Goal: Transaction & Acquisition: Purchase product/service

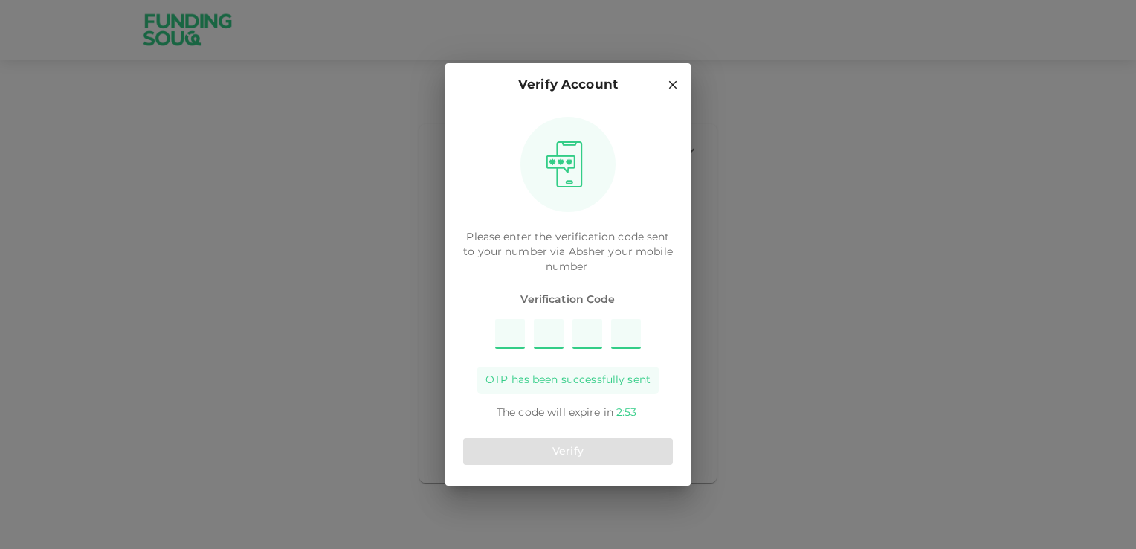
type input "1"
type input "8"
type input "2"
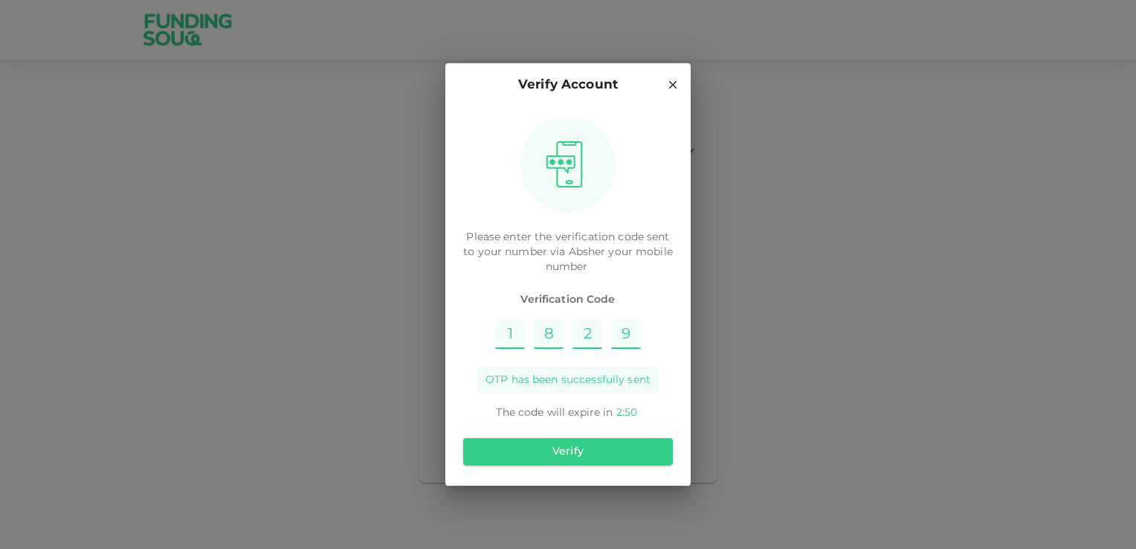
type input "9"
click at [607, 468] on div "Verify" at bounding box center [568, 451] width 210 height 39
click at [610, 456] on button "Verify" at bounding box center [568, 451] width 210 height 27
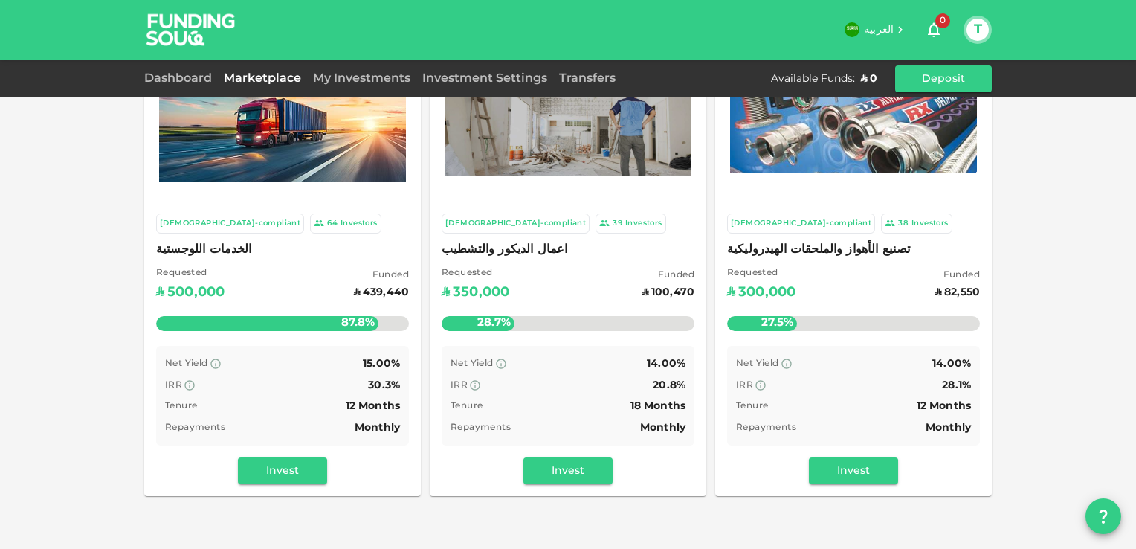
scroll to position [39, 0]
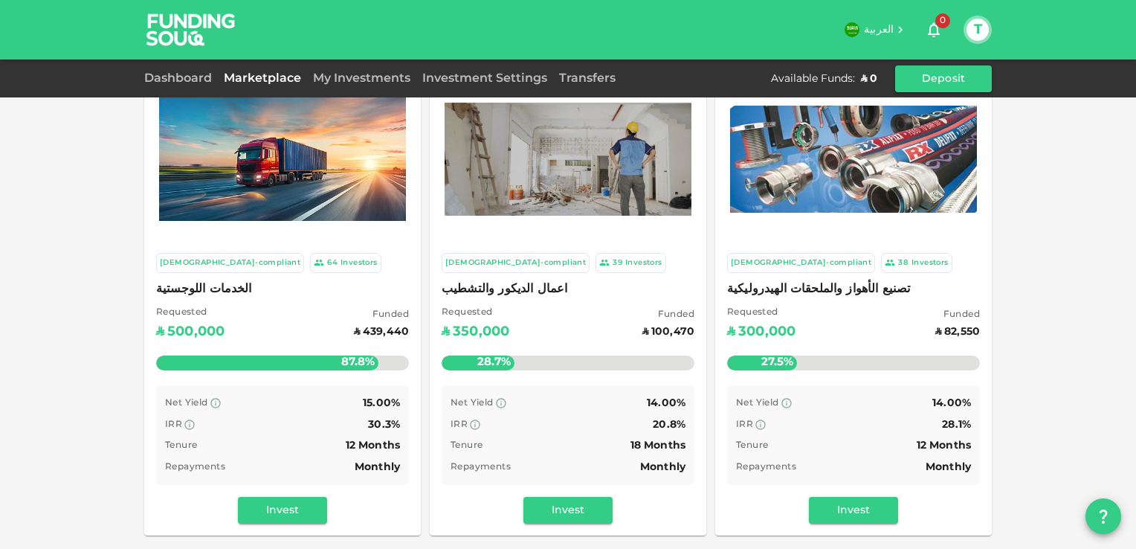
drag, startPoint x: 1053, startPoint y: 495, endPoint x: 1044, endPoint y: 494, distance: 9.0
click at [1053, 495] on div "Sharia-compliant 64 Investors الخدمات اللوجستية Requested ʢ 500,000 Funded ʢ 43…" at bounding box center [568, 455] width 1136 height 988
click at [183, 78] on link "Dashboard" at bounding box center [181, 78] width 74 height 11
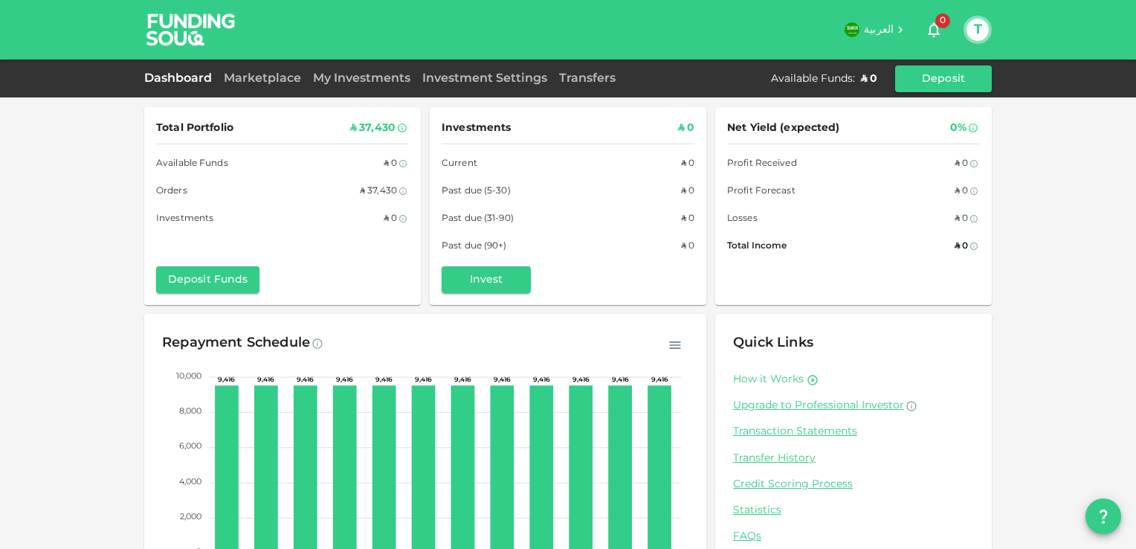
click at [774, 376] on link "How it Works" at bounding box center [768, 379] width 71 height 14
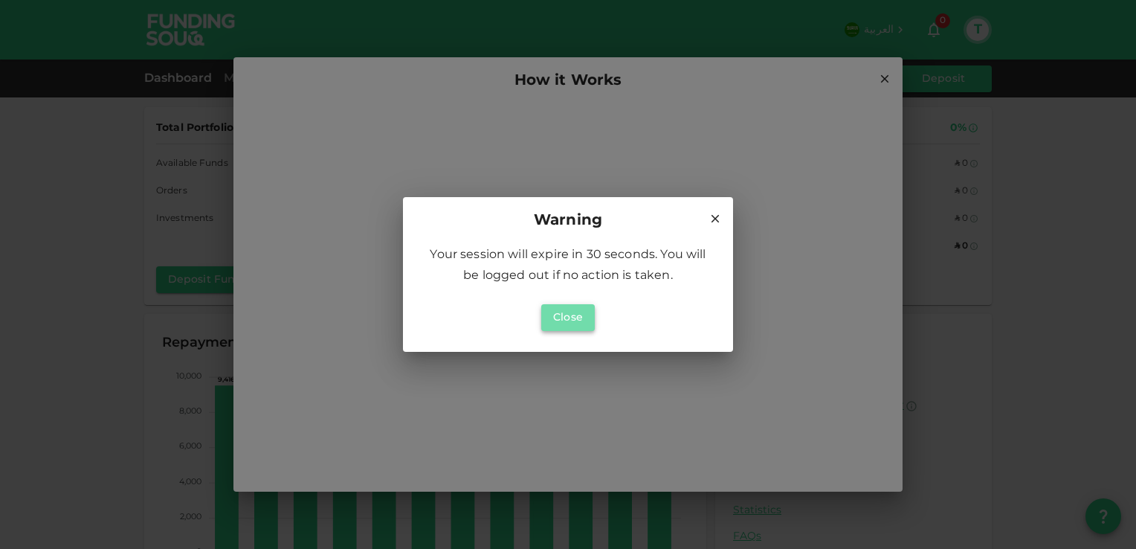
click at [560, 326] on button "Close" at bounding box center [568, 317] width 54 height 27
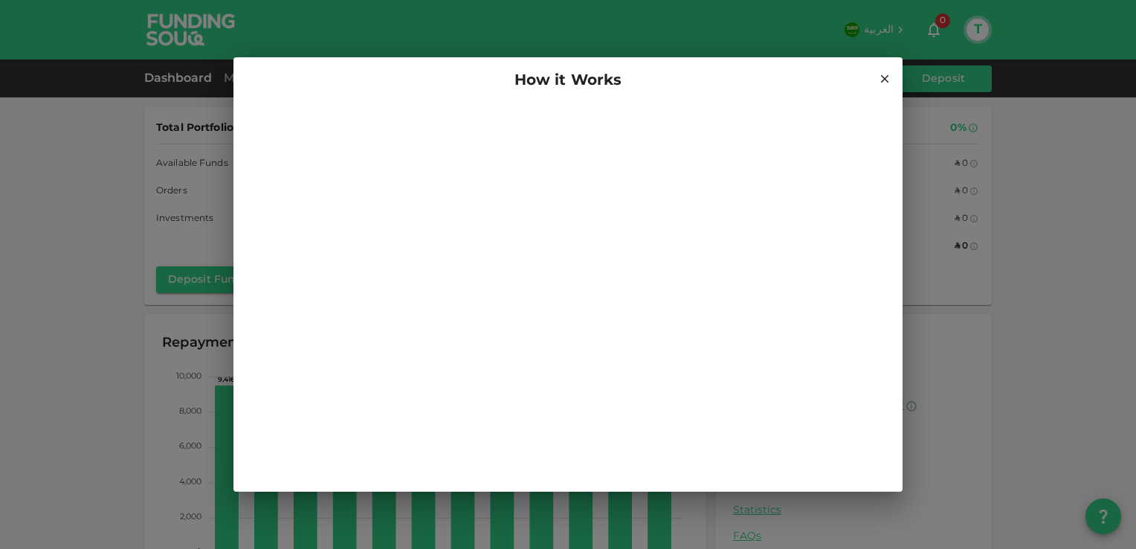
click at [883, 84] on icon at bounding box center [884, 78] width 13 height 13
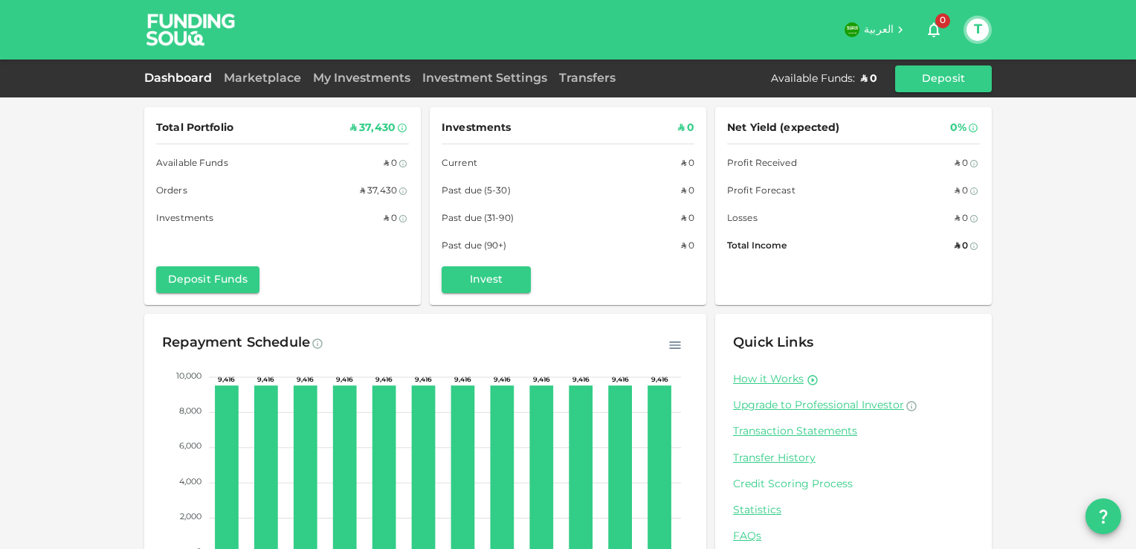
click at [781, 479] on link "Credit Scoring Process" at bounding box center [853, 484] width 241 height 14
click at [352, 85] on div "My Investments" at bounding box center [361, 79] width 109 height 18
click at [364, 74] on link "My Investments" at bounding box center [361, 78] width 109 height 11
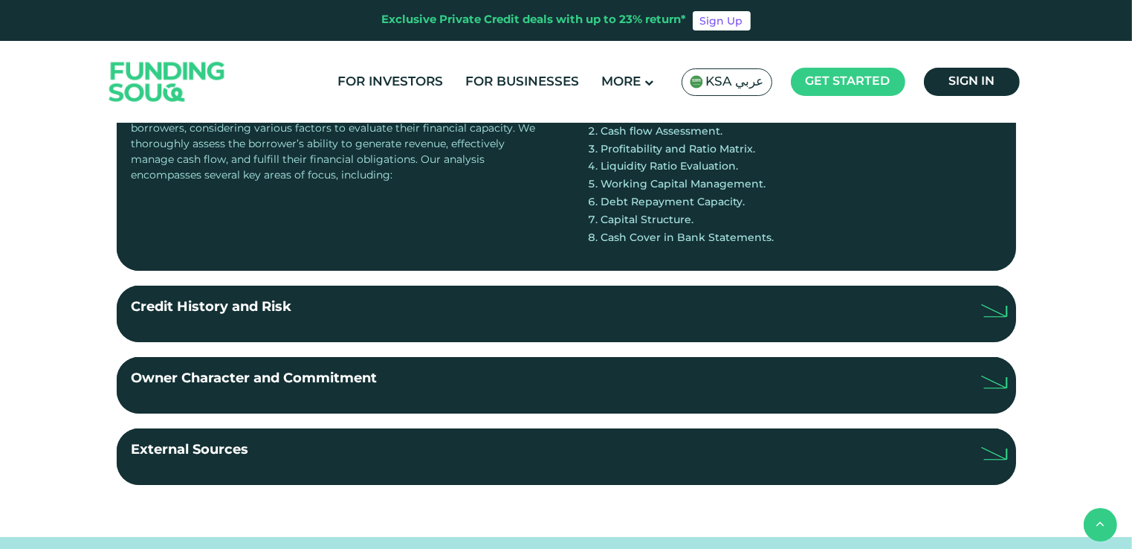
scroll to position [355, 0]
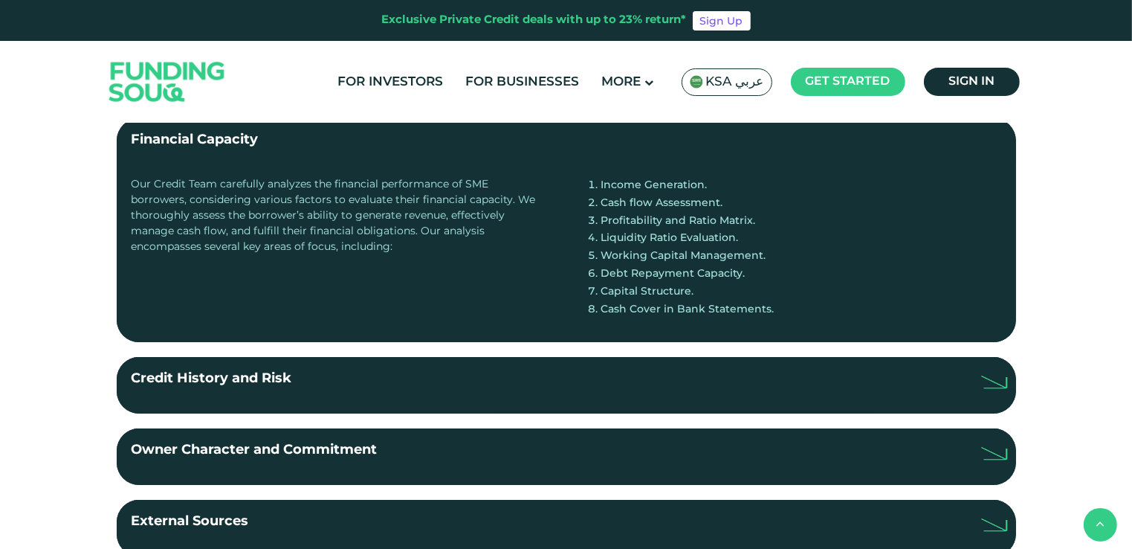
click at [996, 380] on img at bounding box center [994, 381] width 26 height 13
click at [0, 0] on input "Credit History and Risk" at bounding box center [0, 0] width 0 height 0
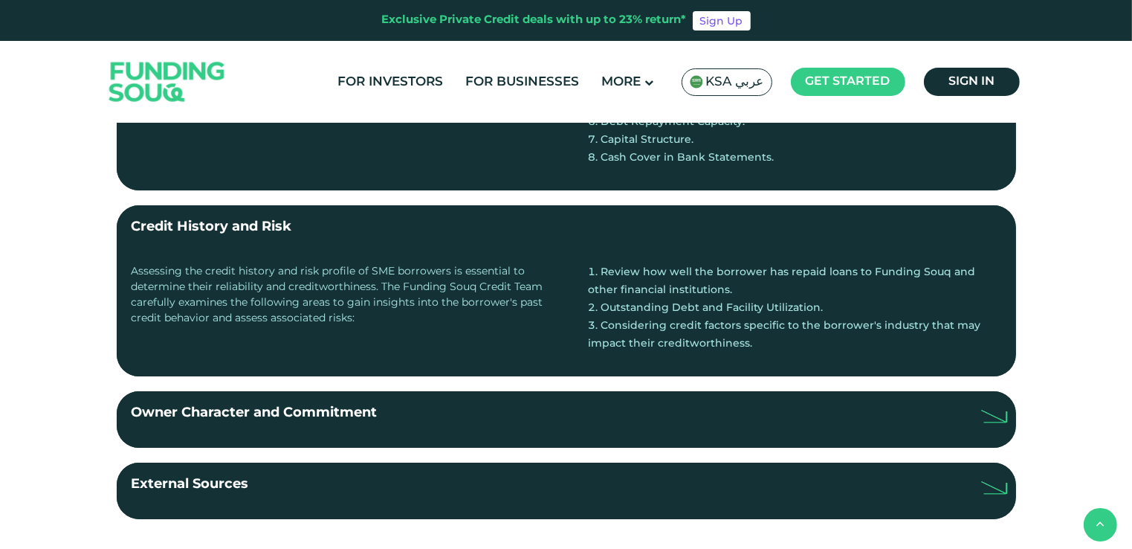
scroll to position [497, 0]
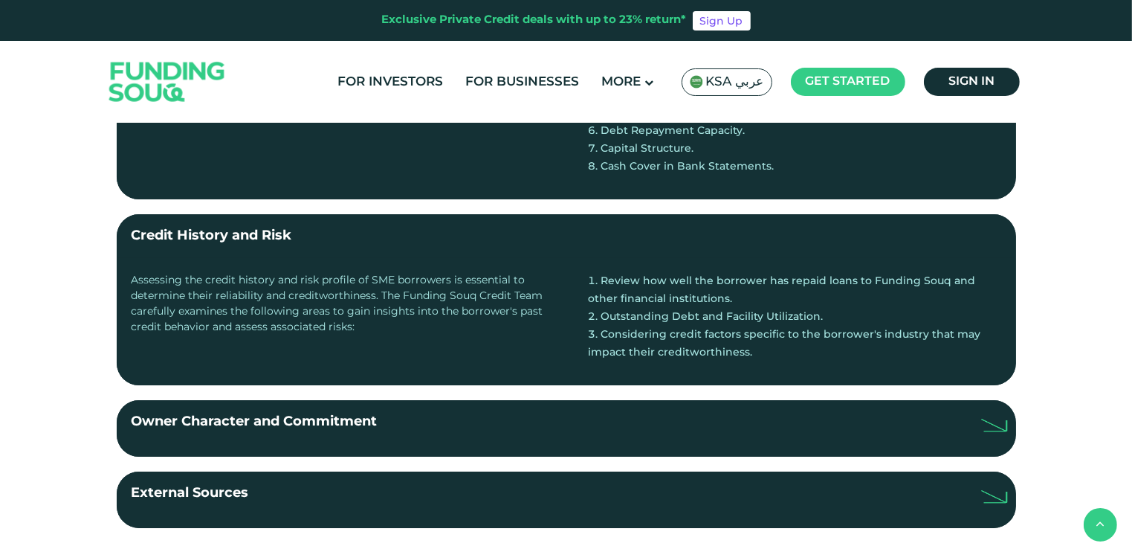
click at [910, 412] on label "Owner Character and Commitment" at bounding box center [566, 428] width 899 height 56
click at [0, 0] on input "Owner Character and Commitment" at bounding box center [0, 0] width 0 height 0
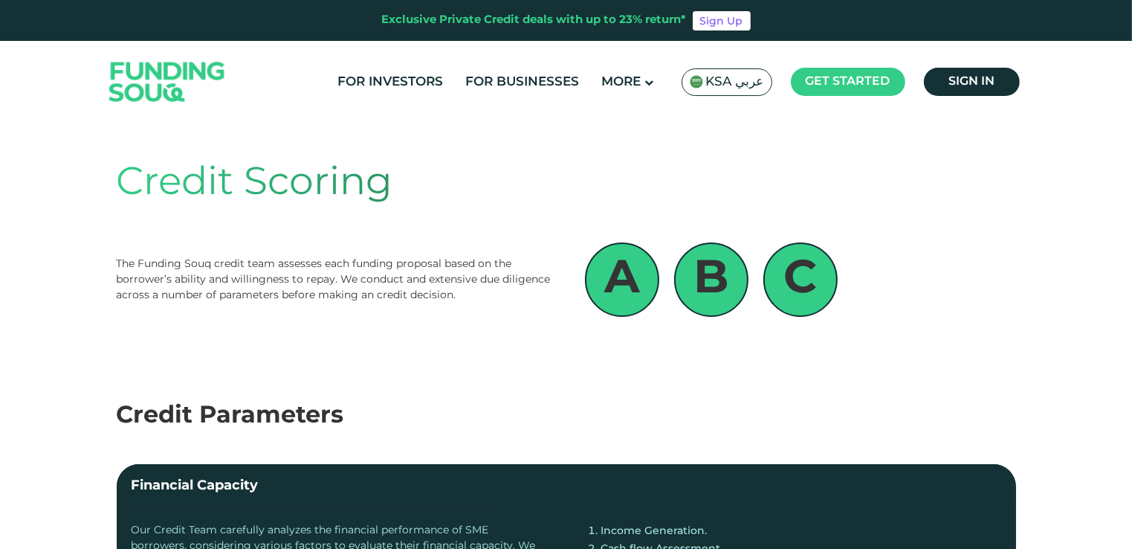
scroll to position [0, 0]
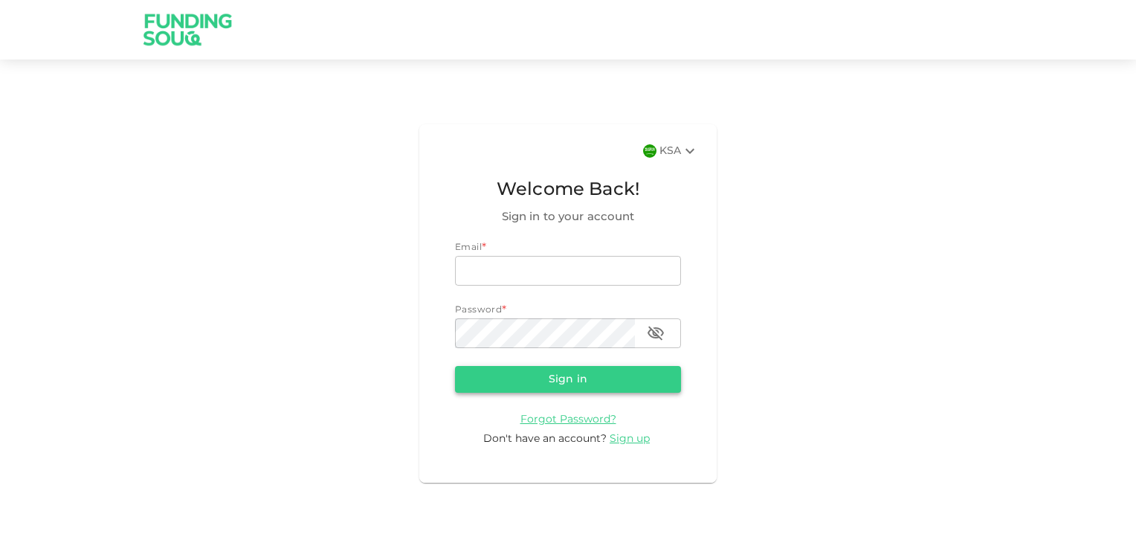
type input "[PERSON_NAME][EMAIL_ADDRESS][DOMAIN_NAME]"
click at [599, 366] on button "Sign in" at bounding box center [568, 379] width 226 height 27
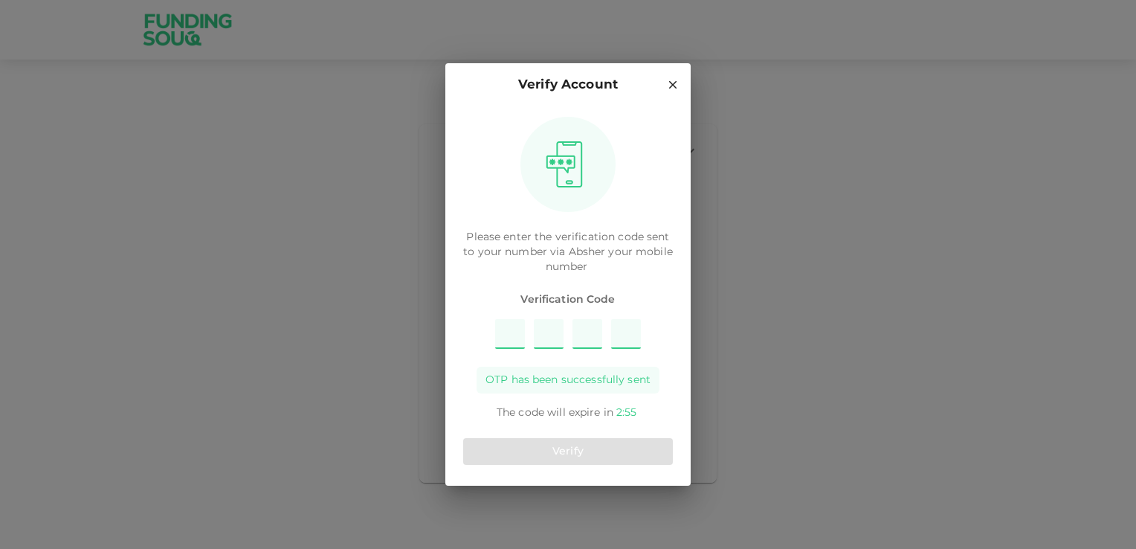
type input "5"
type input "9"
type input "8"
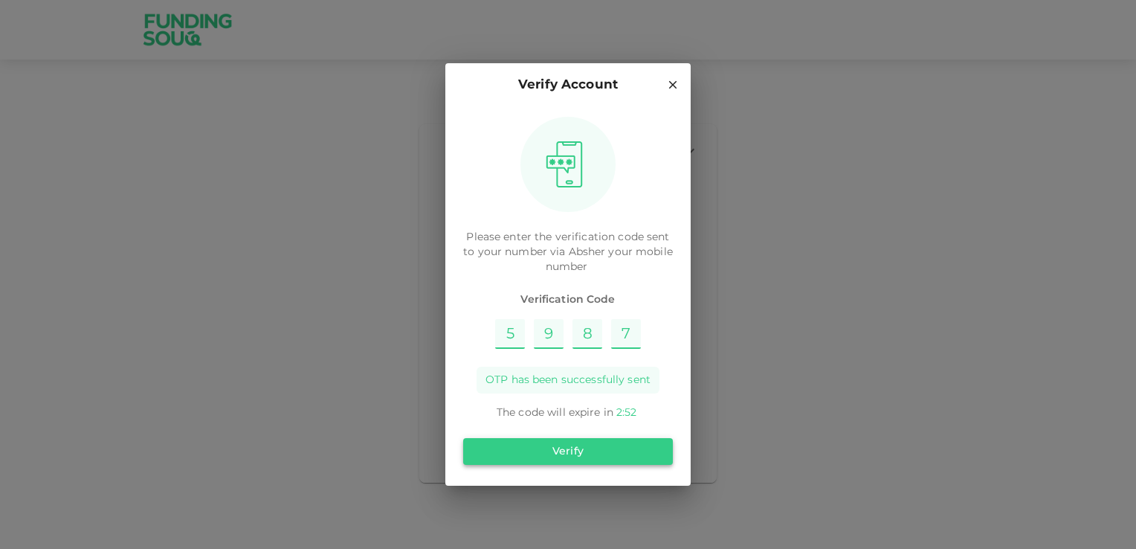
type input "7"
click at [581, 438] on button "Verify" at bounding box center [568, 451] width 210 height 27
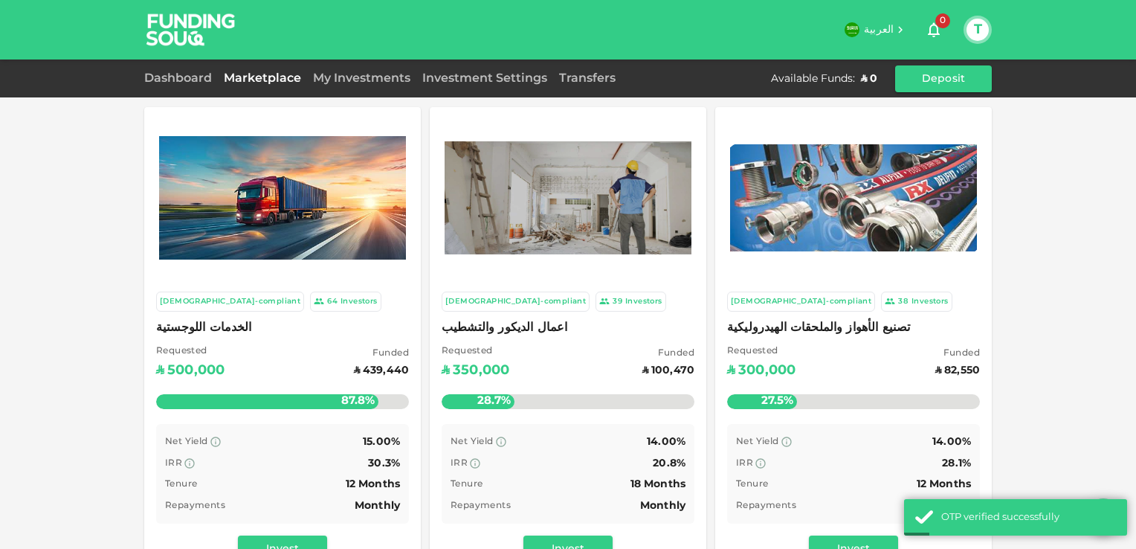
click at [363, 71] on div "My Investments" at bounding box center [361, 79] width 109 height 18
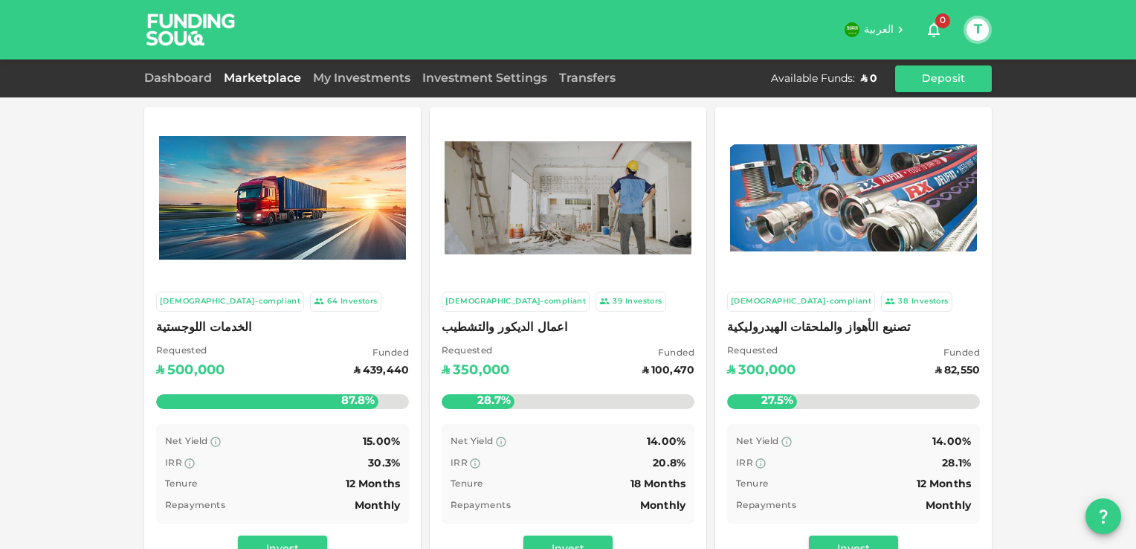
click at [385, 73] on div "My Investments" at bounding box center [361, 79] width 109 height 18
click at [384, 79] on link "My Investments" at bounding box center [361, 78] width 109 height 11
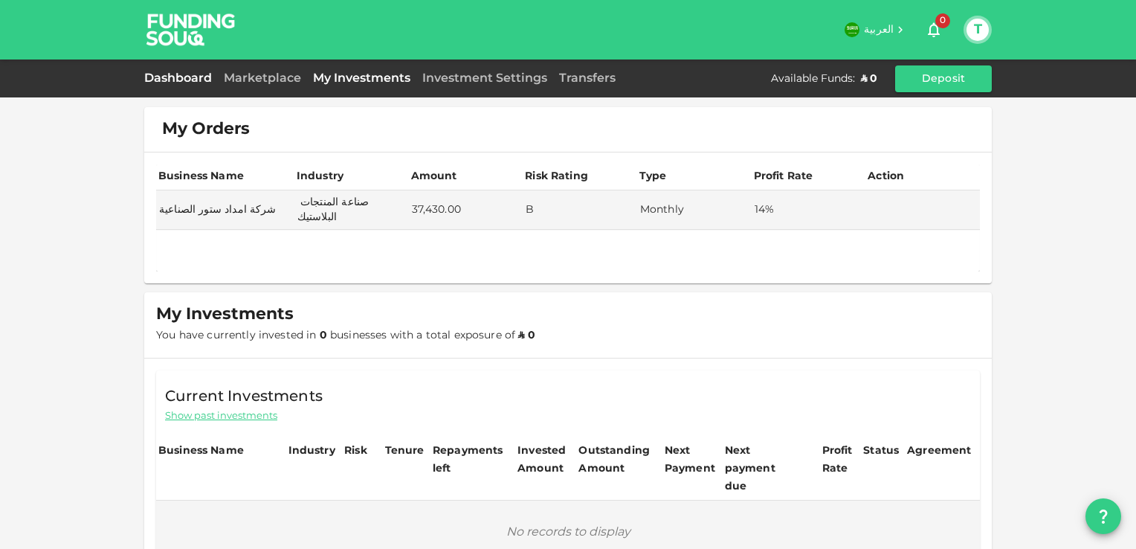
click at [181, 77] on link "Dashboard" at bounding box center [181, 78] width 74 height 11
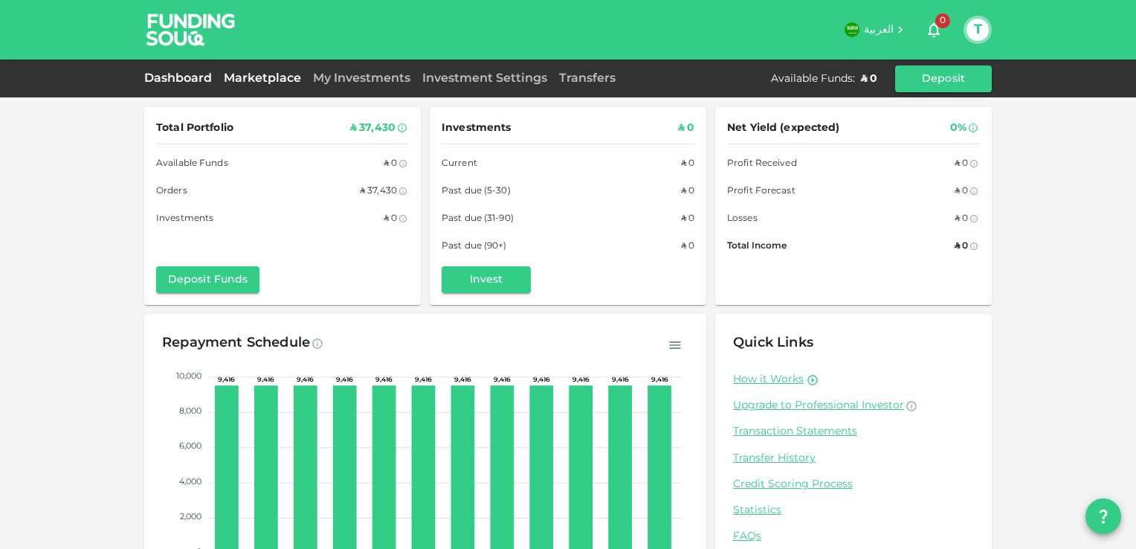
click at [280, 82] on link "Marketplace" at bounding box center [262, 78] width 89 height 11
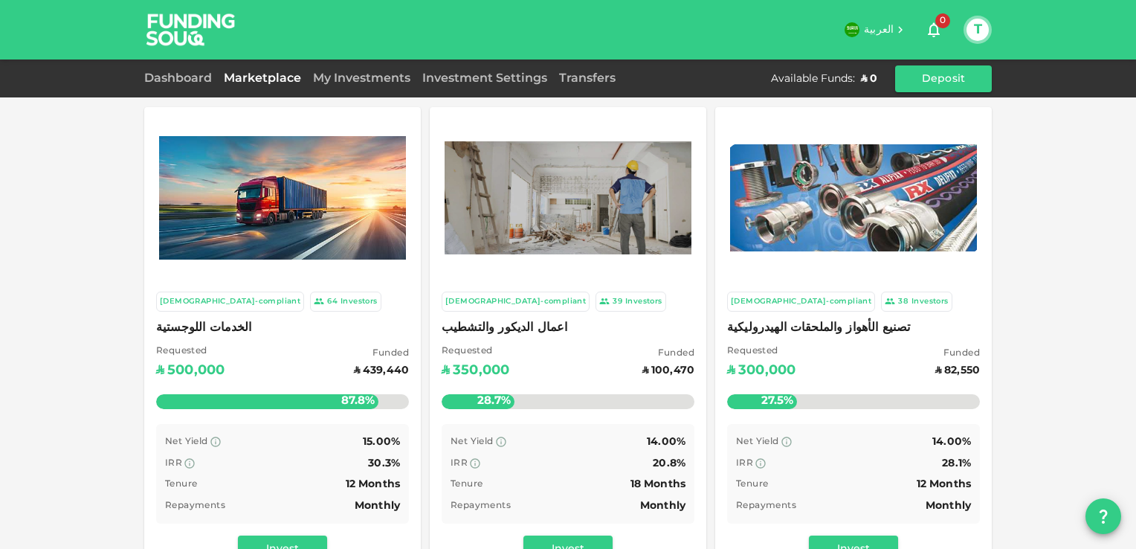
scroll to position [22, 0]
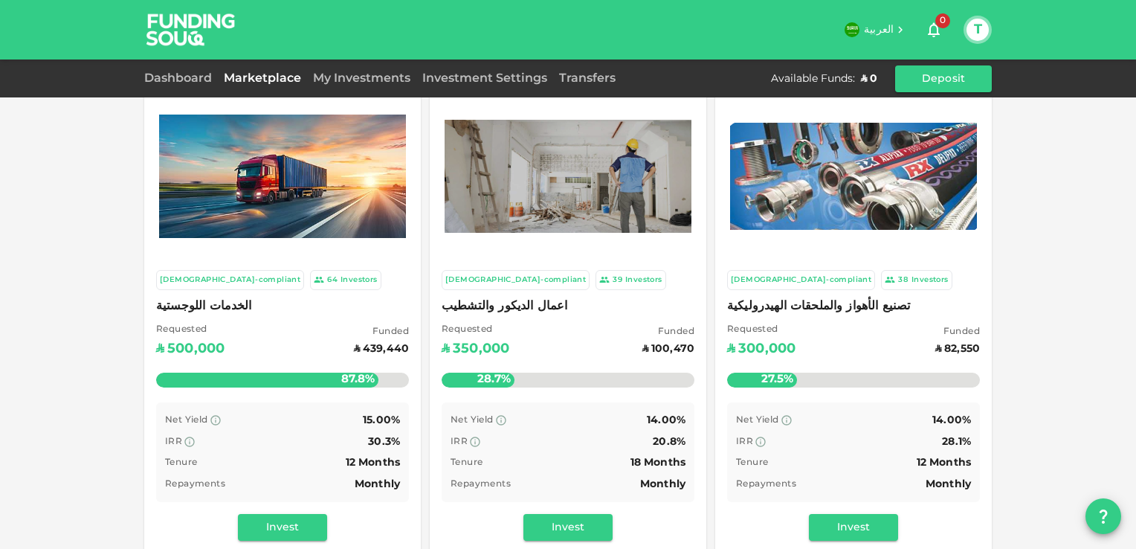
click at [476, 187] on img at bounding box center [568, 176] width 247 height 113
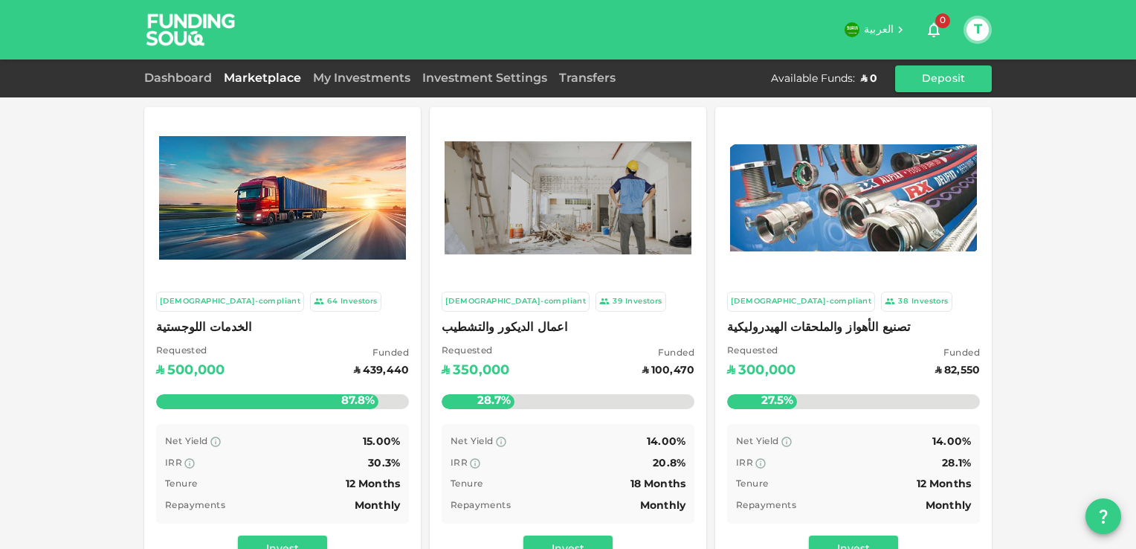
click at [911, 207] on img at bounding box center [853, 197] width 247 height 107
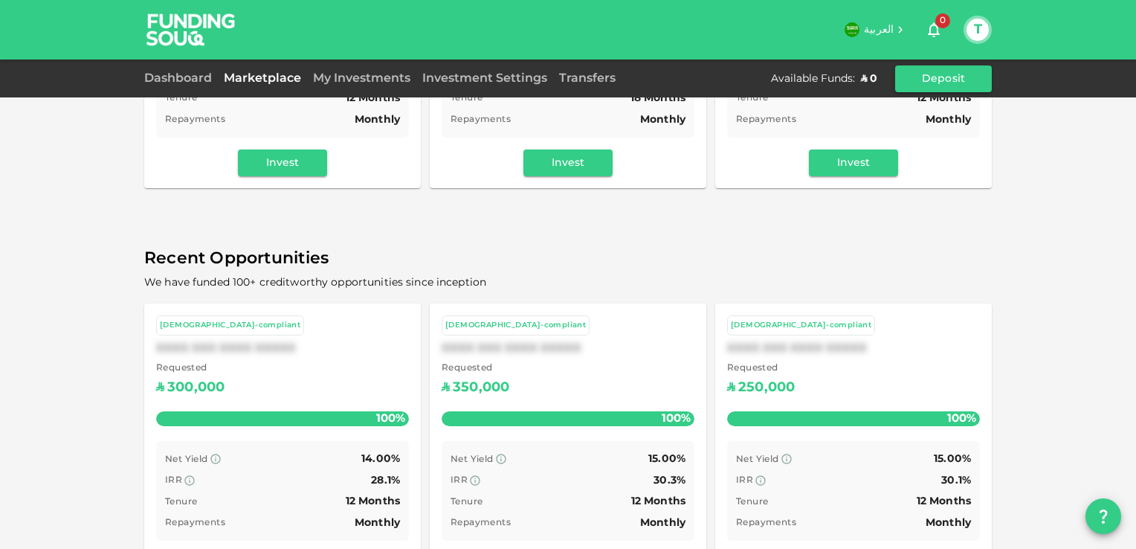
scroll to position [439, 0]
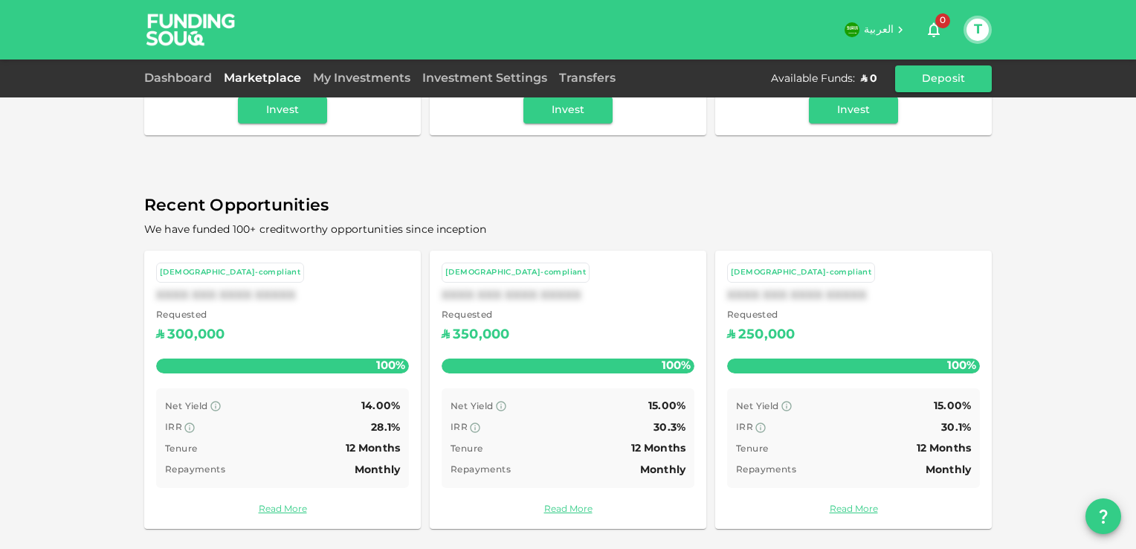
click at [193, 320] on span "Requested" at bounding box center [190, 316] width 68 height 15
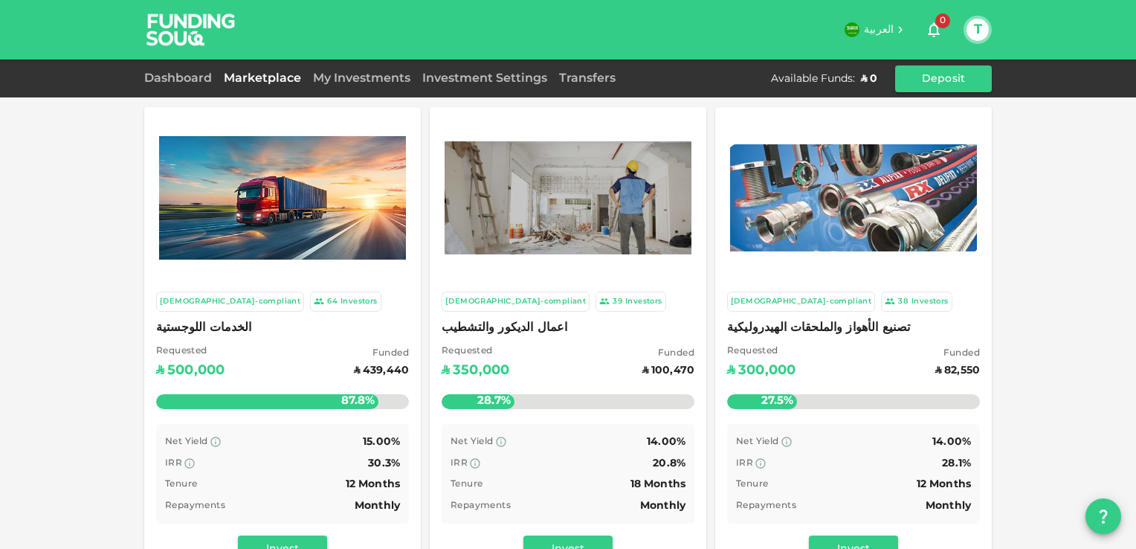
scroll to position [439, 0]
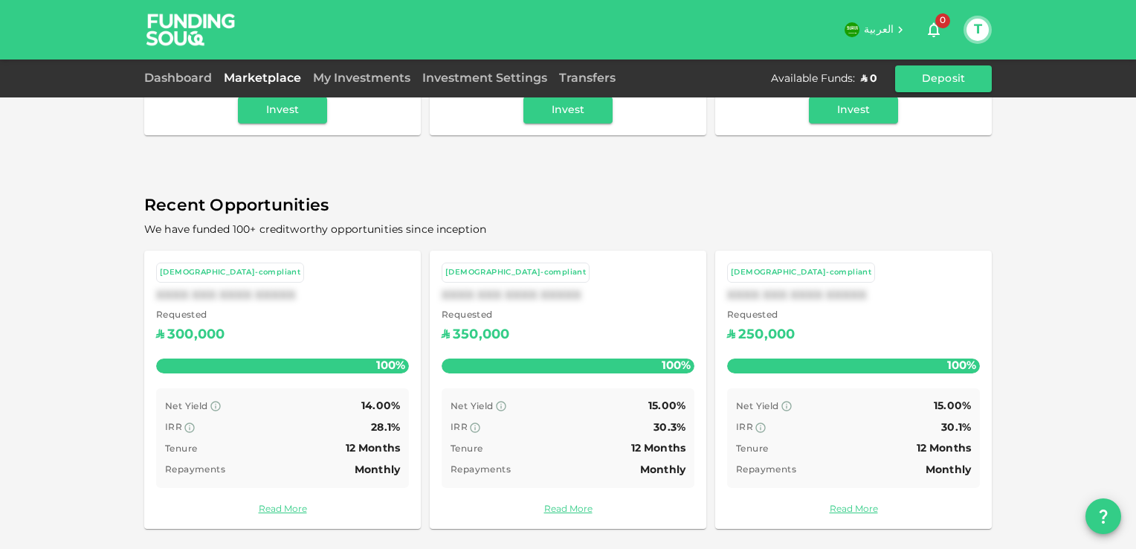
click at [801, 291] on div "XXXX XXX XXXX XXXXX" at bounding box center [853, 295] width 253 height 14
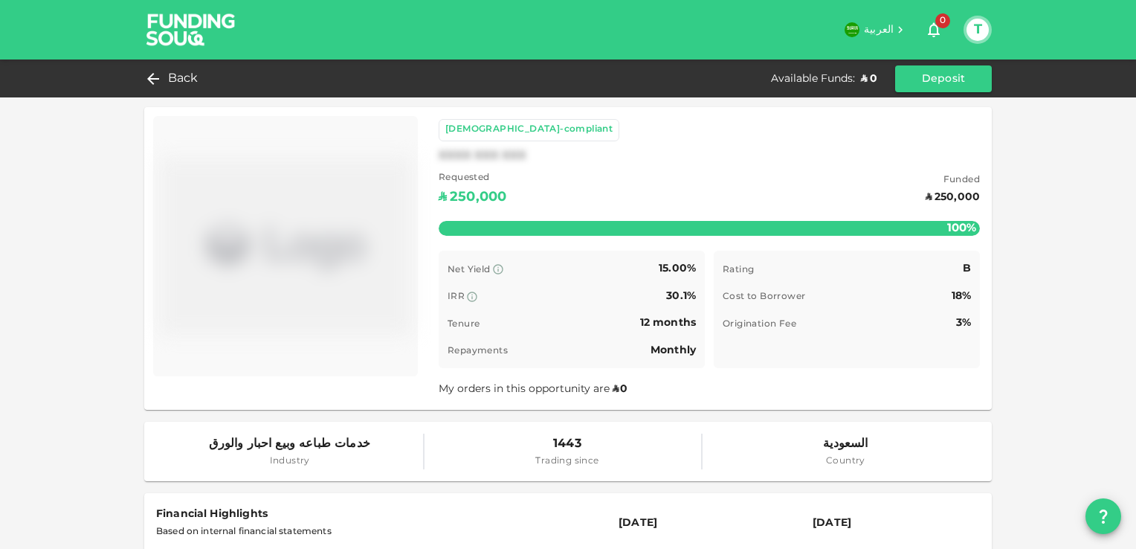
click at [161, 64] on div "Back Available Funds : ʢ 0 Deposit" at bounding box center [568, 78] width 1136 height 38
click at [154, 71] on icon at bounding box center [149, 79] width 18 height 18
